Goal: Find specific page/section: Find specific page/section

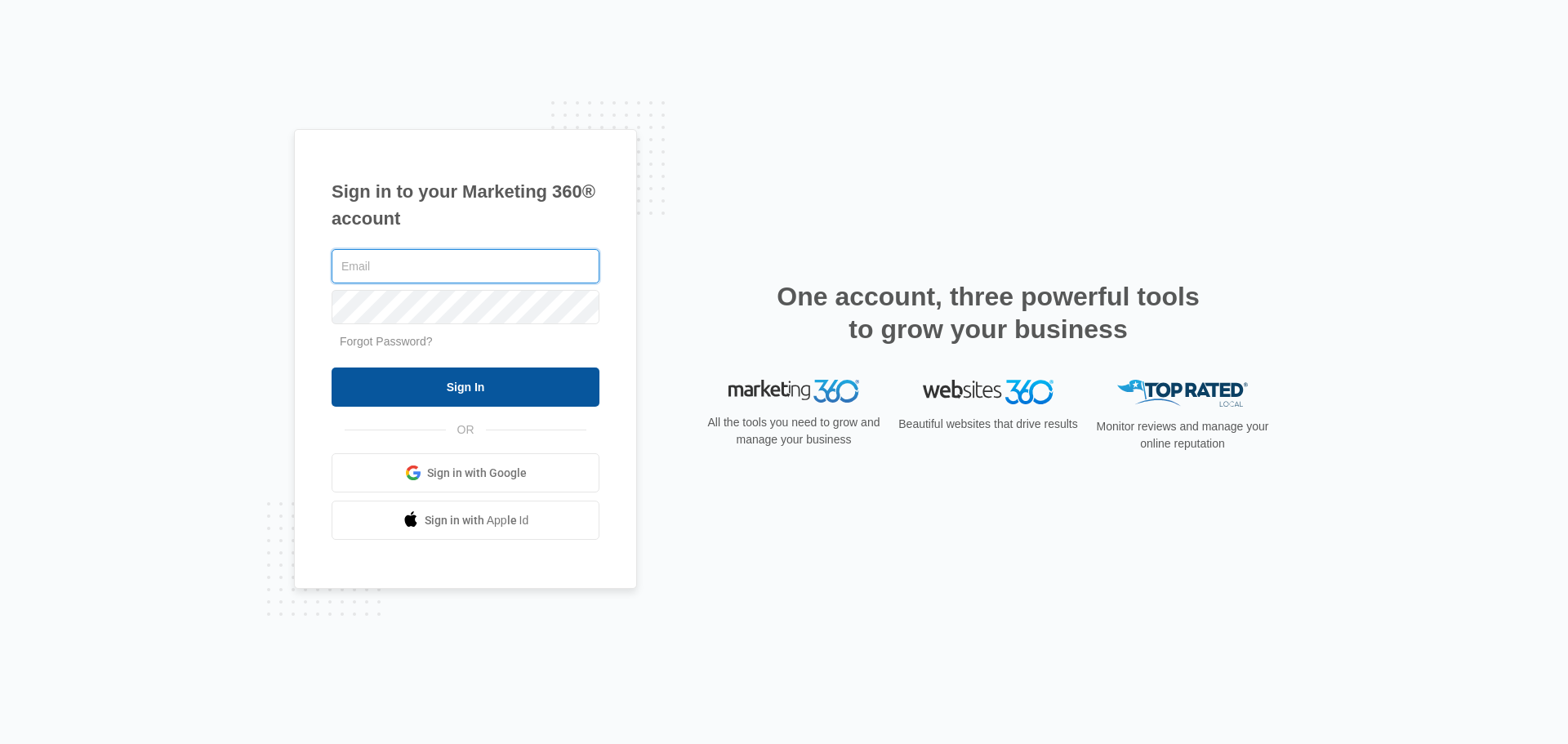
type input "[EMAIL_ADDRESS][DOMAIN_NAME]"
click at [574, 383] on input "Sign In" at bounding box center [466, 387] width 268 height 39
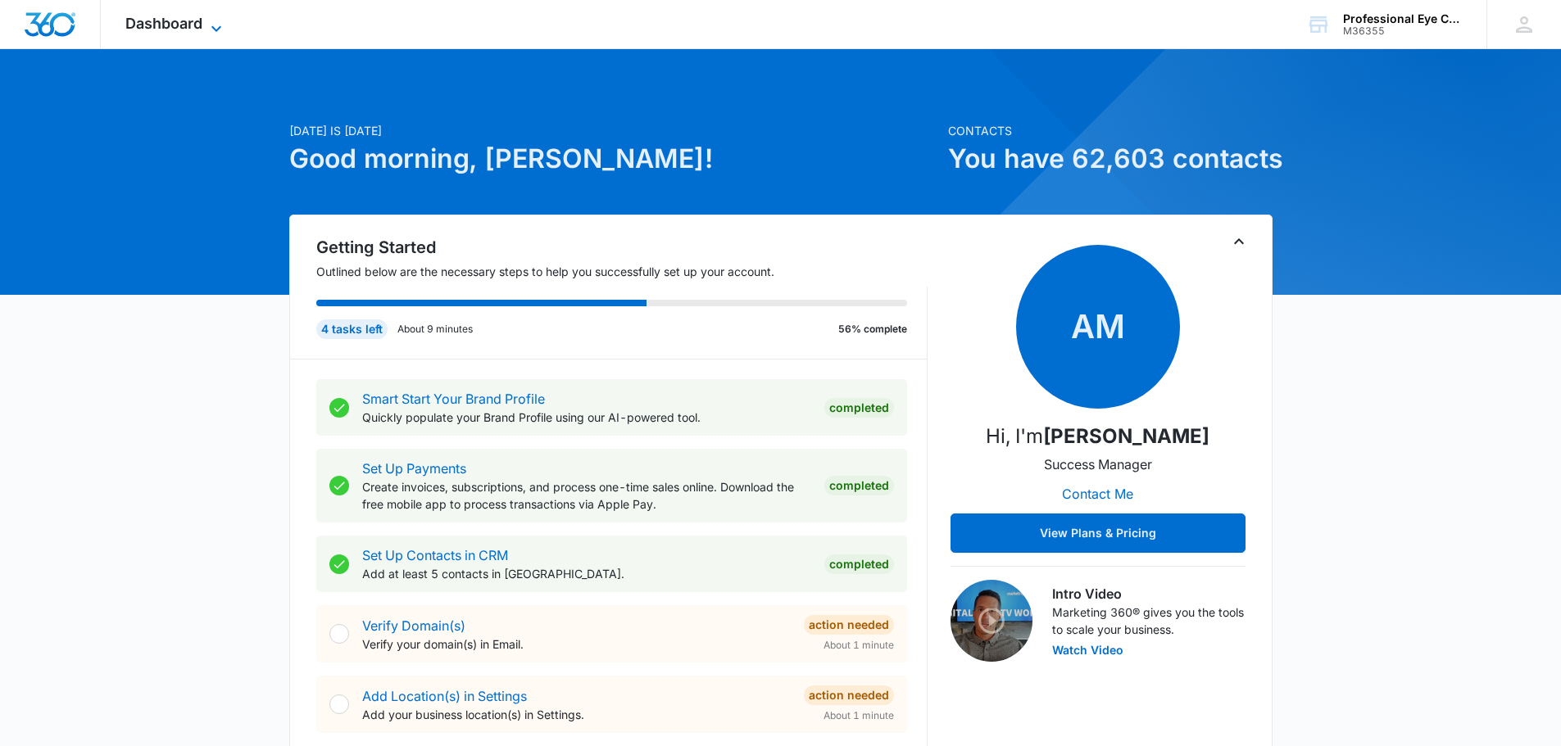
click at [138, 25] on span "Dashboard" at bounding box center [163, 23] width 77 height 17
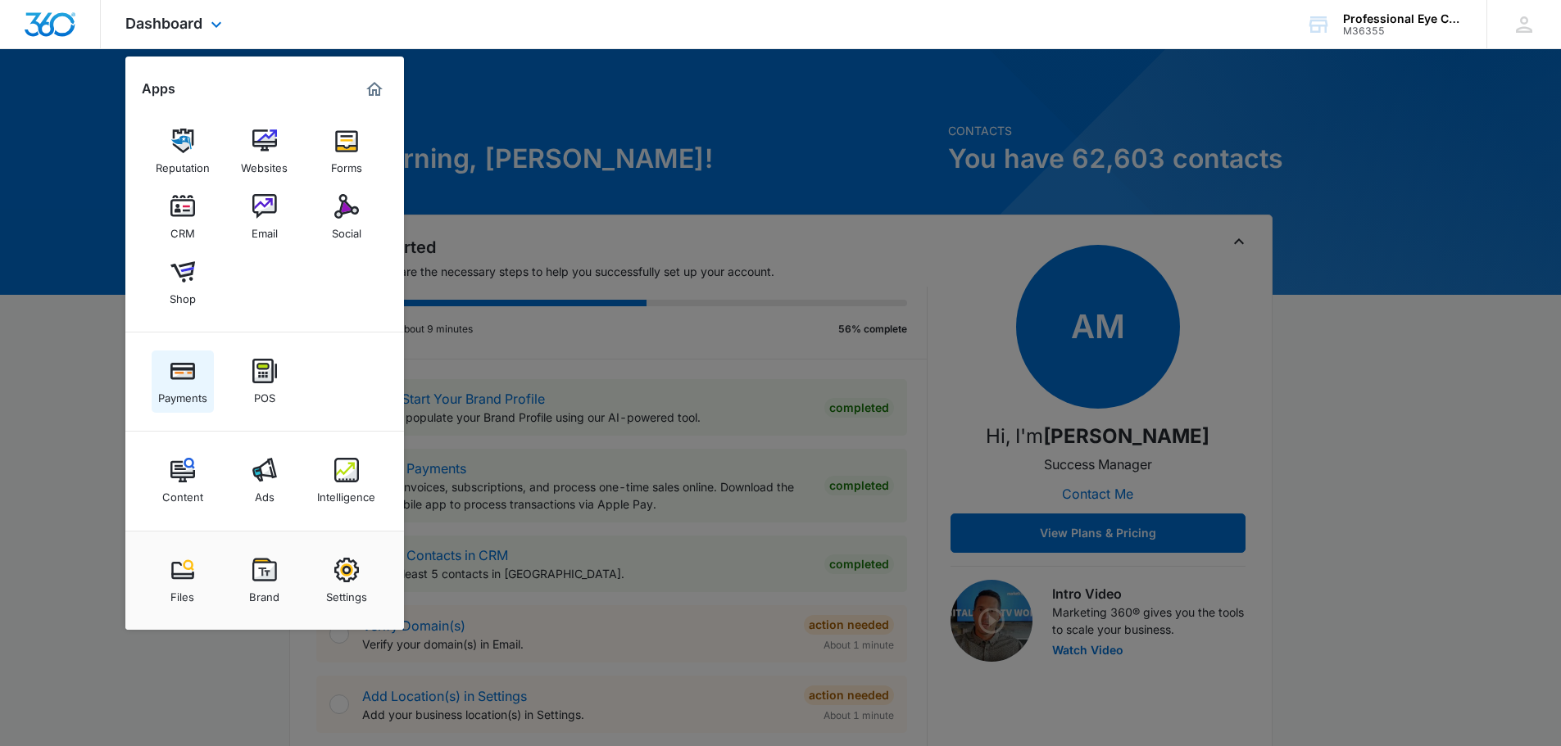
click at [193, 385] on div "Payments" at bounding box center [182, 393] width 49 height 21
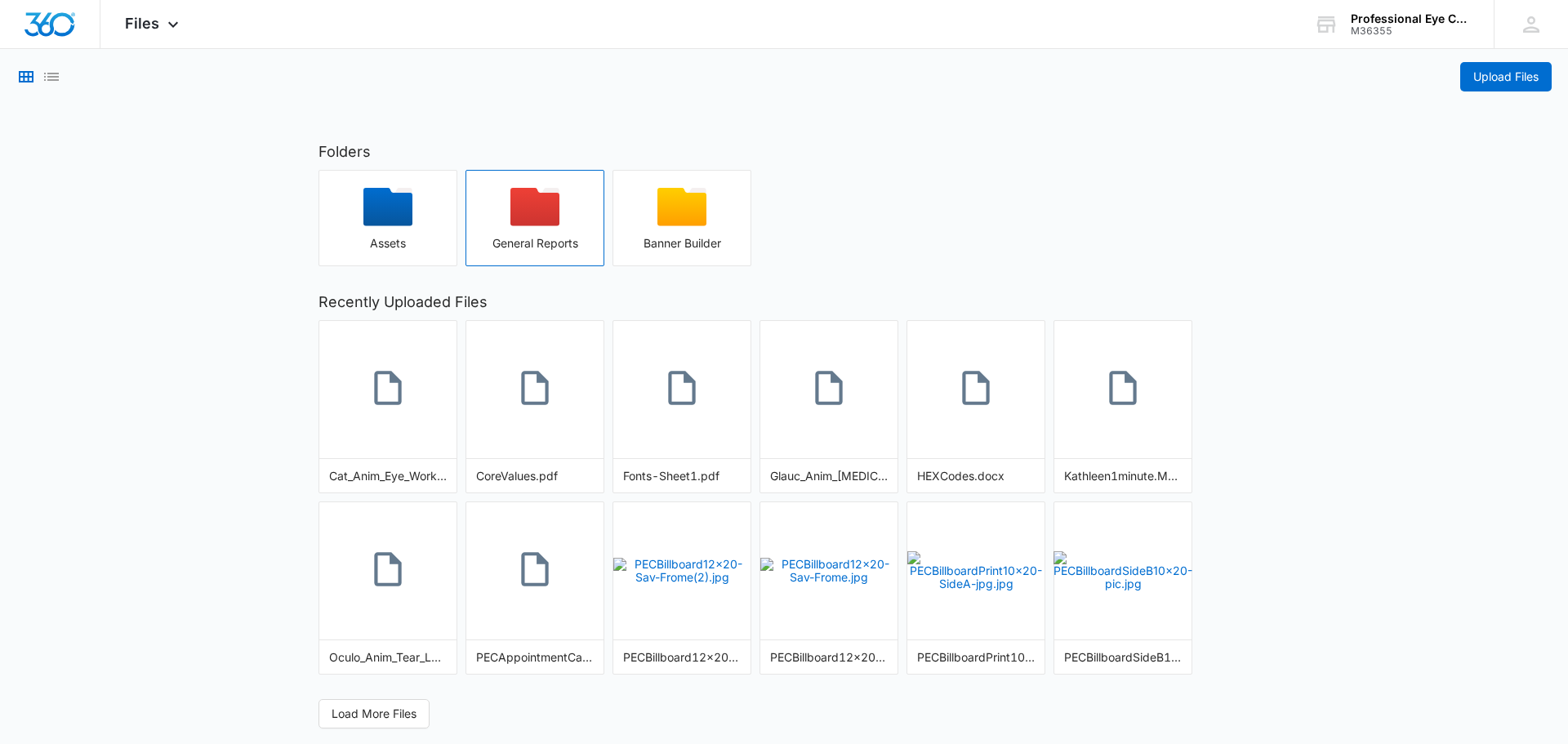
click at [508, 225] on div "button" at bounding box center [535, 211] width 138 height 49
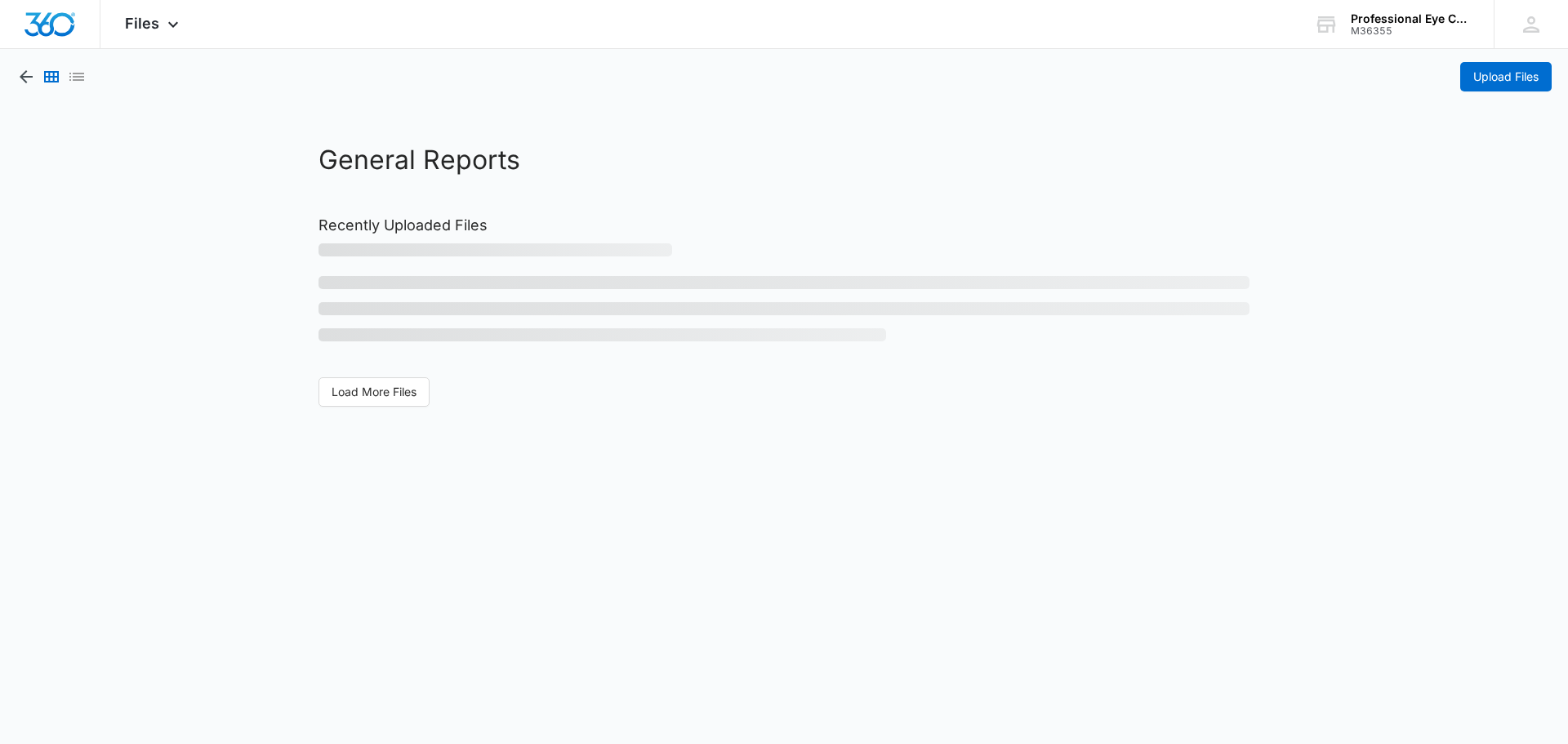
click at [540, 217] on h2 "Recently Uploaded Files" at bounding box center [784, 225] width 931 height 22
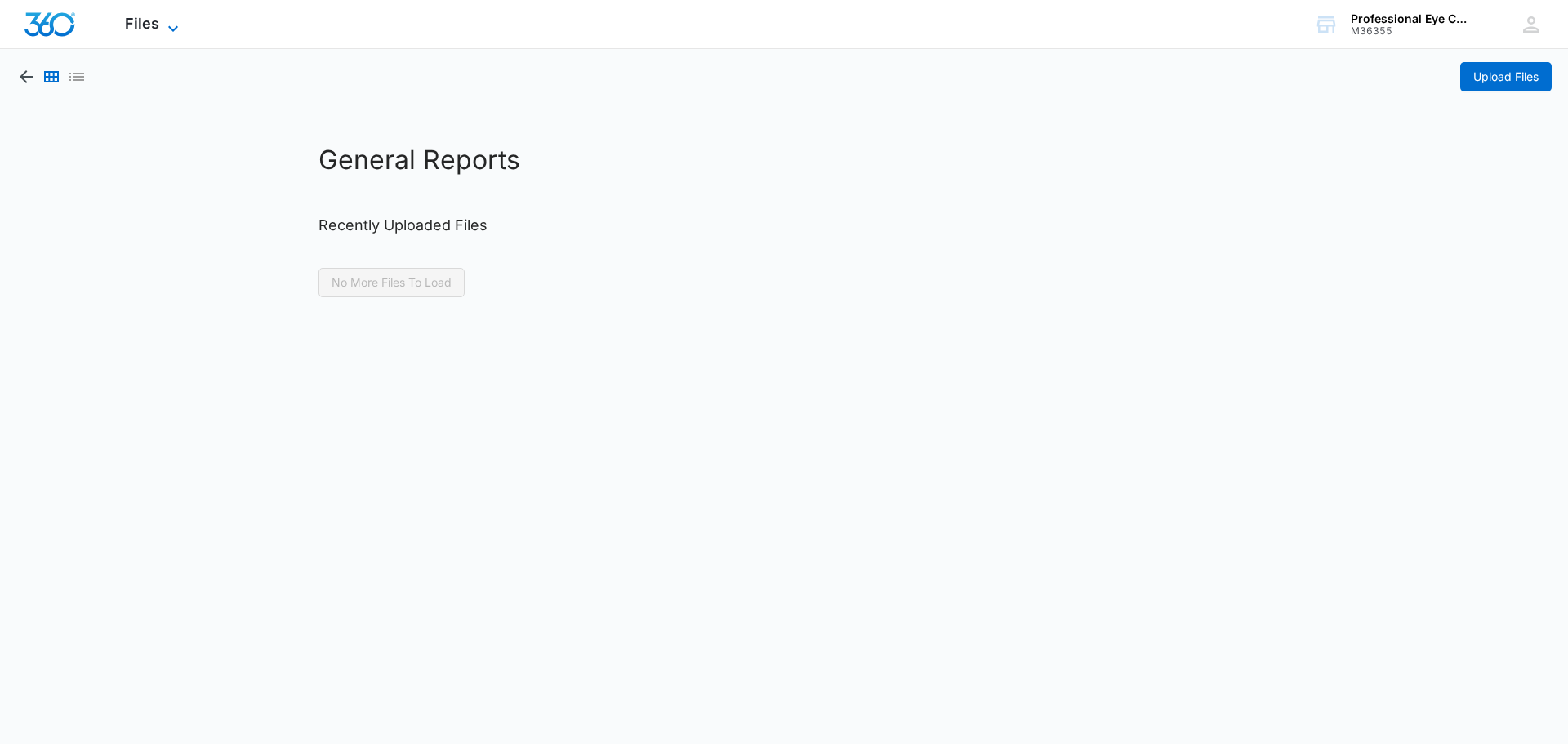
click at [133, 31] on span "Files" at bounding box center [142, 23] width 34 height 17
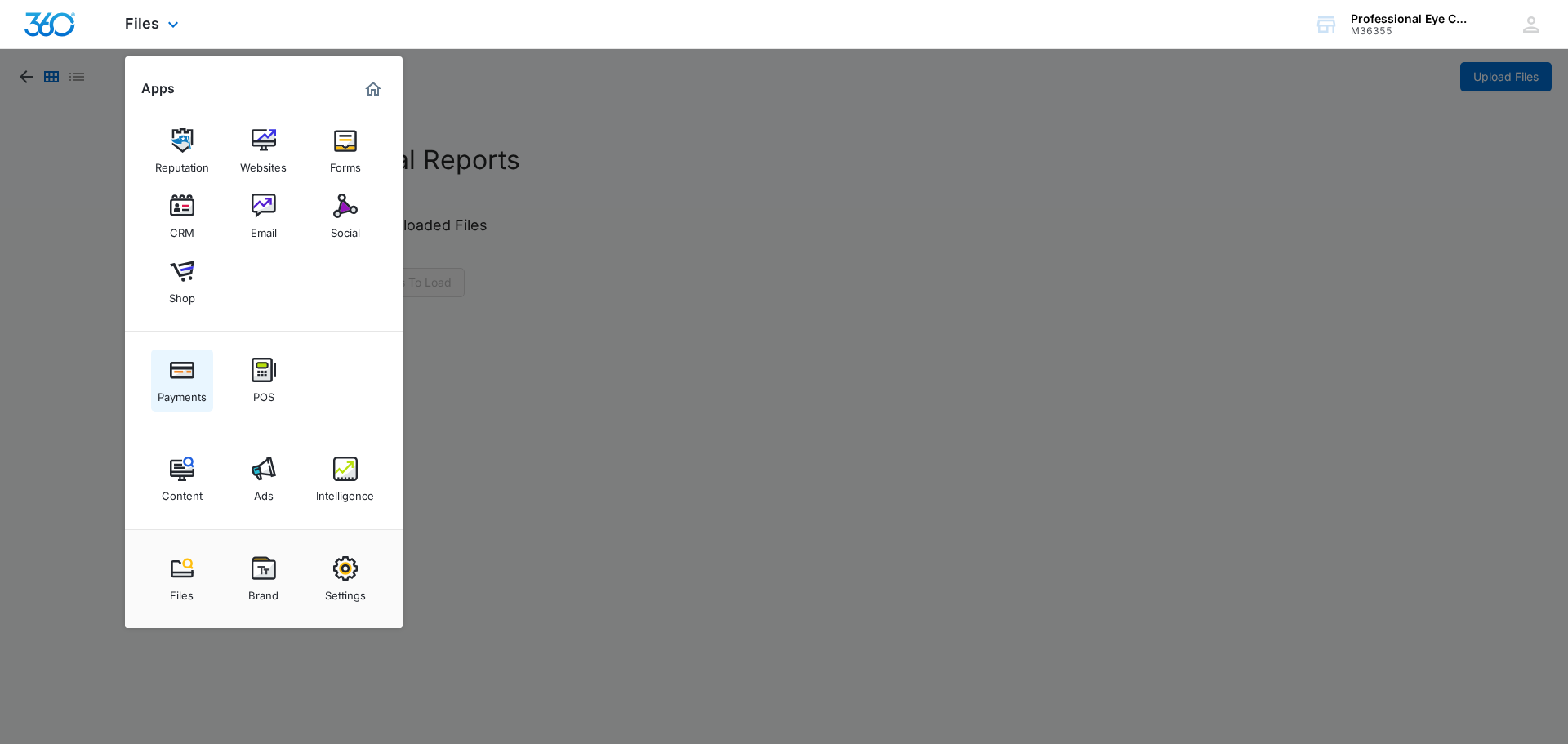
drag, startPoint x: 178, startPoint y: 373, endPoint x: 181, endPoint y: 359, distance: 14.3
click at [178, 373] on img at bounding box center [181, 370] width 25 height 25
